Goal: Task Accomplishment & Management: Use online tool/utility

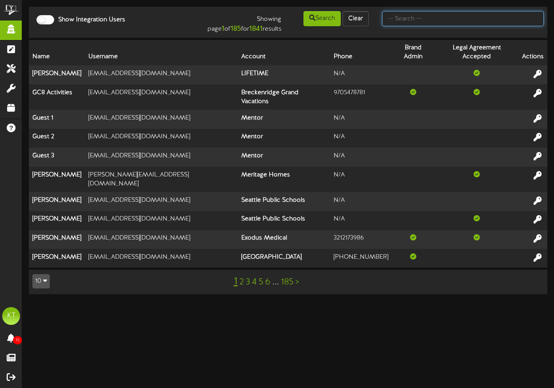
click at [430, 15] on input "text" at bounding box center [463, 18] width 162 height 15
type input "[PERSON_NAME]"
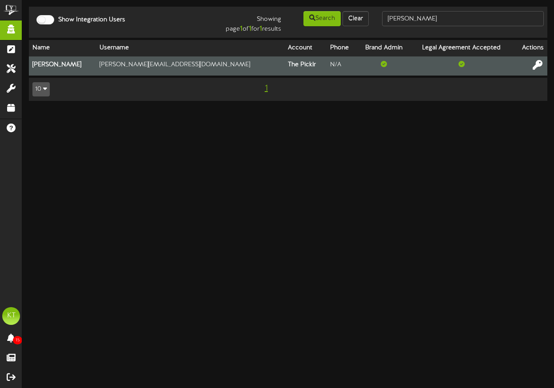
click at [539, 63] on icon at bounding box center [538, 65] width 10 height 10
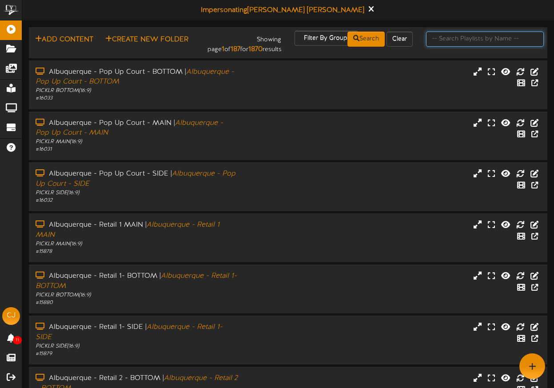
click at [447, 39] on input "text" at bounding box center [485, 39] width 118 height 15
type input "newtown"
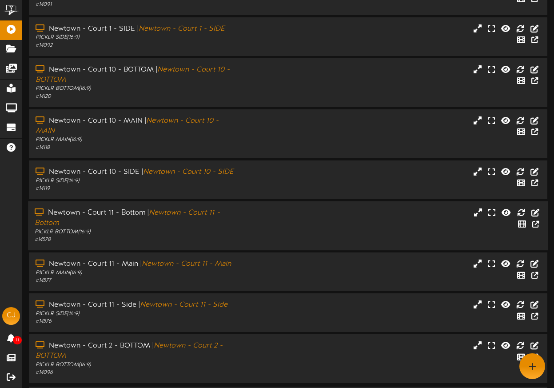
scroll to position [132, 0]
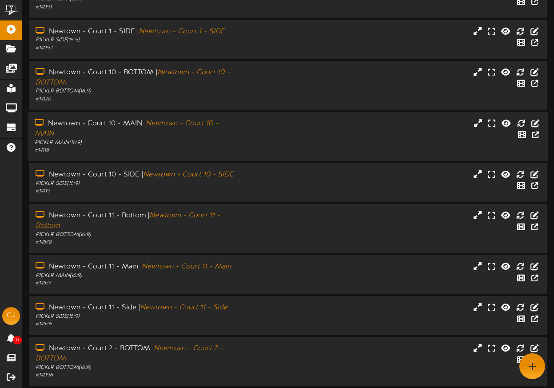
click at [176, 144] on div "PICKLR MAIN ( 16:9 )" at bounding box center [137, 143] width 204 height 8
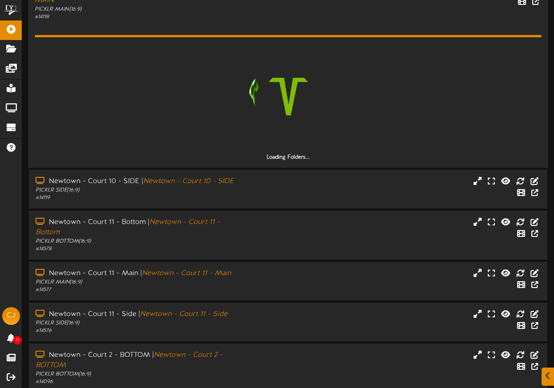
scroll to position [308, 0]
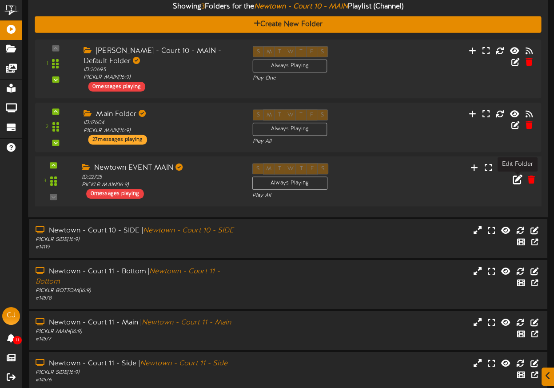
click at [514, 181] on icon at bounding box center [518, 179] width 10 height 10
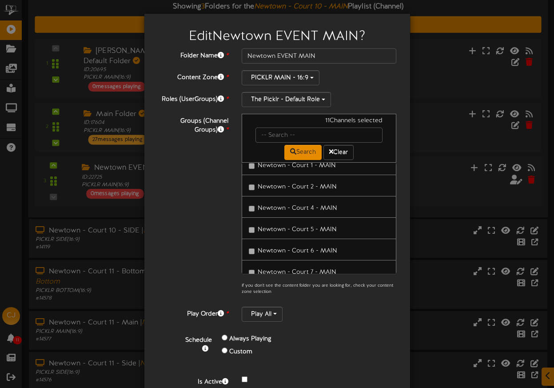
scroll to position [41, 0]
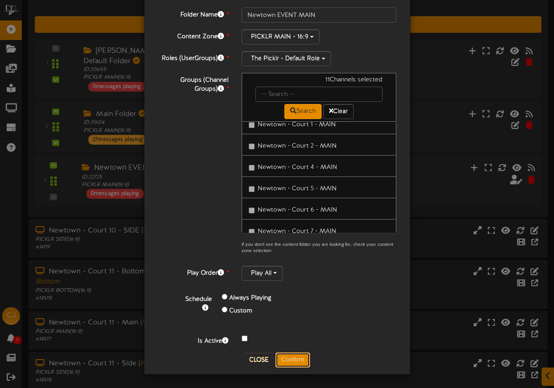
click at [288, 361] on button "Confirm" at bounding box center [293, 360] width 35 height 15
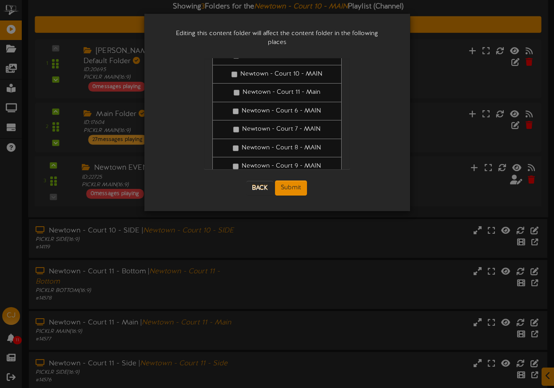
scroll to position [0, 0]
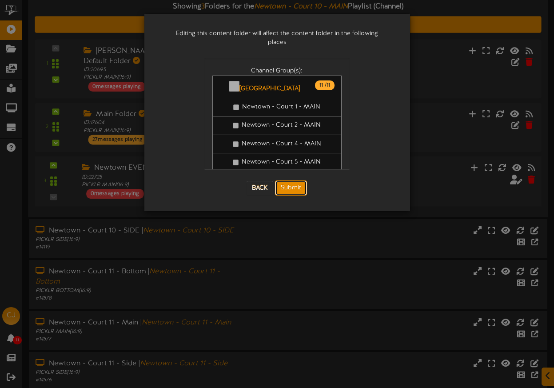
click at [294, 180] on button "Submit" at bounding box center [291, 187] width 32 height 15
